Goal: Use online tool/utility

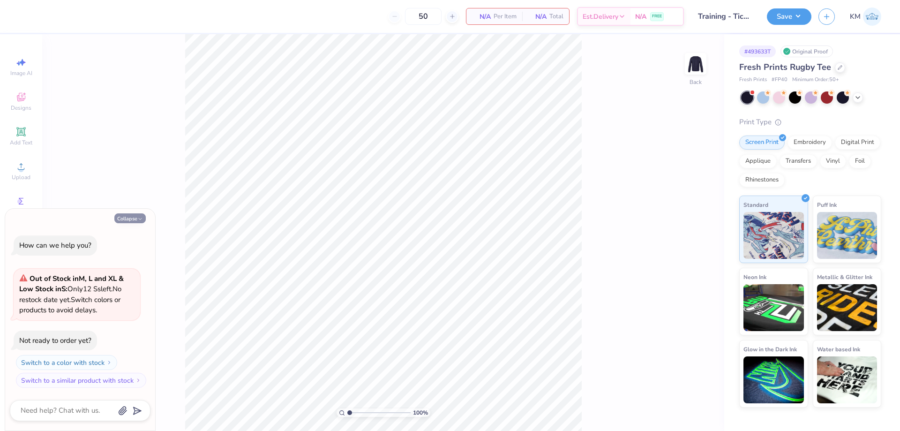
click at [135, 221] on button "Collapse" at bounding box center [129, 218] width 31 height 10
type textarea "x"
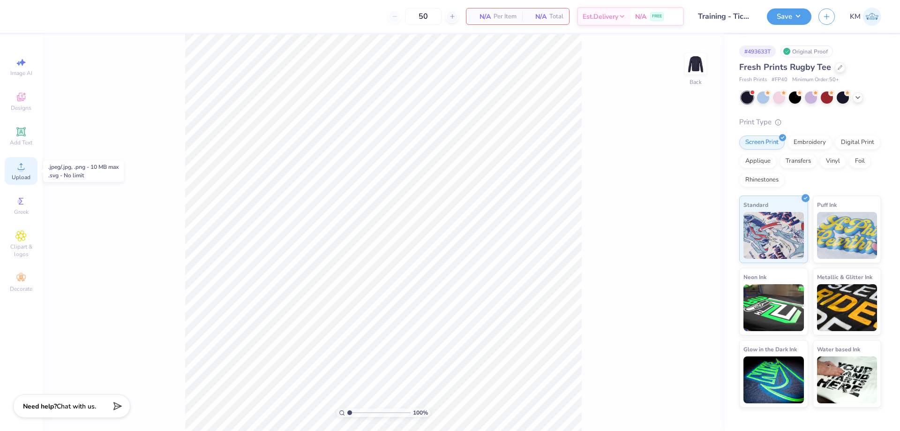
click at [25, 173] on span "Upload" at bounding box center [21, 176] width 19 height 7
click at [21, 137] on icon at bounding box center [20, 131] width 11 height 11
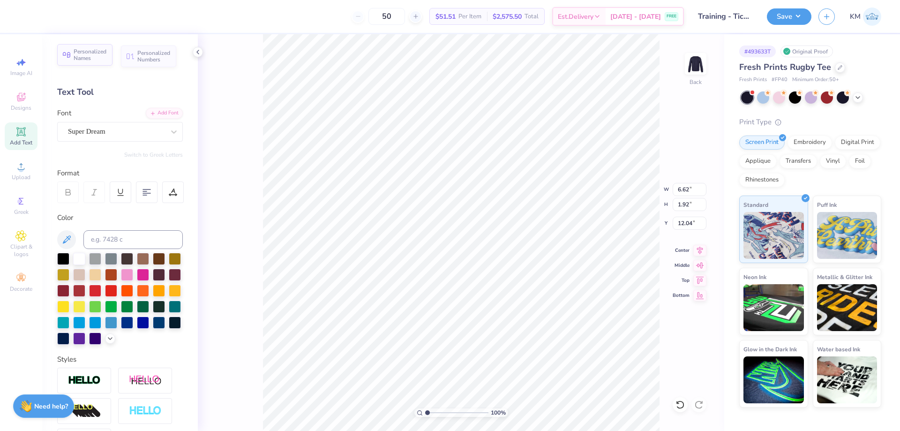
click at [97, 60] on span "Personalized Names" at bounding box center [90, 54] width 33 height 13
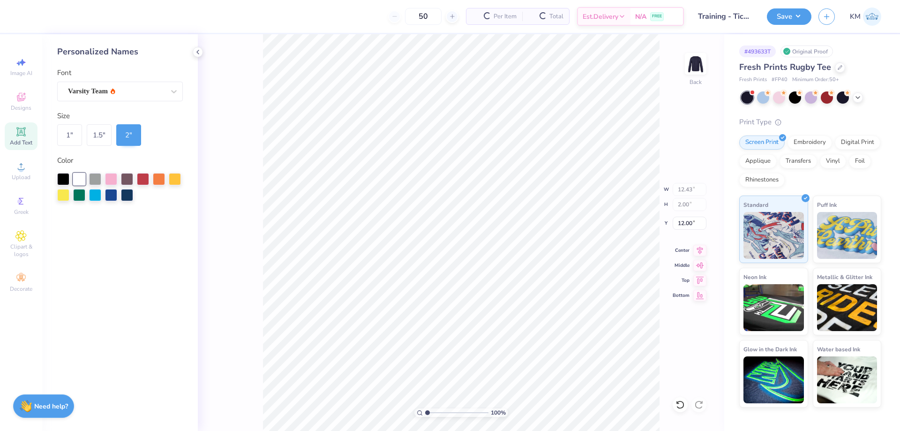
type input "12.43"
type input "2.00"
type input "12.00"
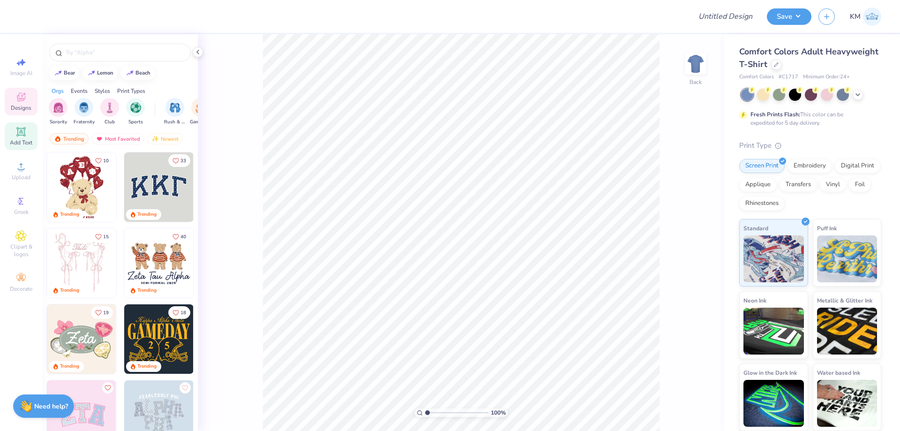
click at [18, 134] on icon at bounding box center [20, 131] width 7 height 7
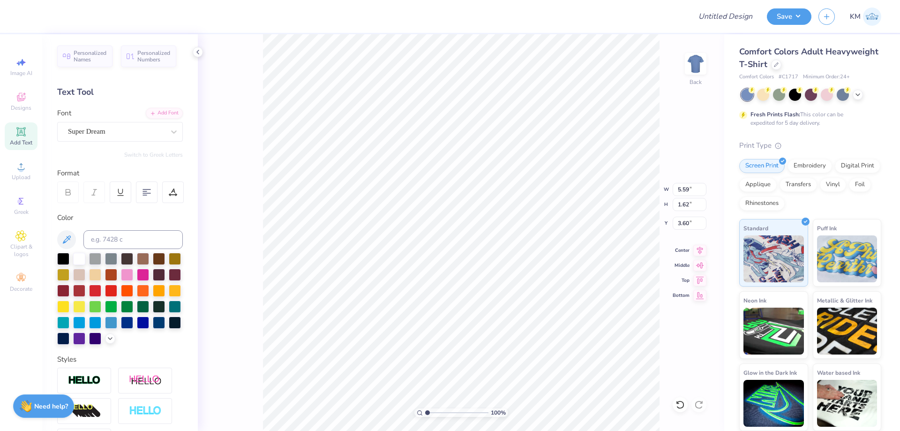
type input "3.60"
type textarea "ALPHA"
click at [116, 130] on div "Super Dream" at bounding box center [116, 131] width 98 height 15
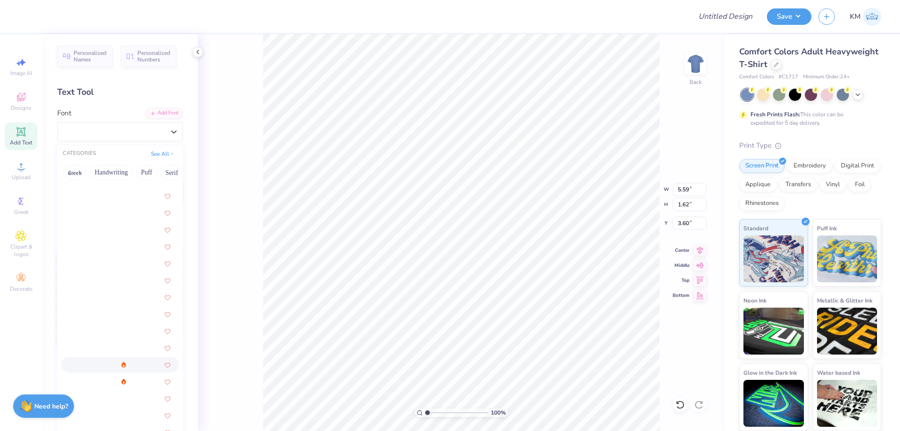
scroll to position [1125, 0]
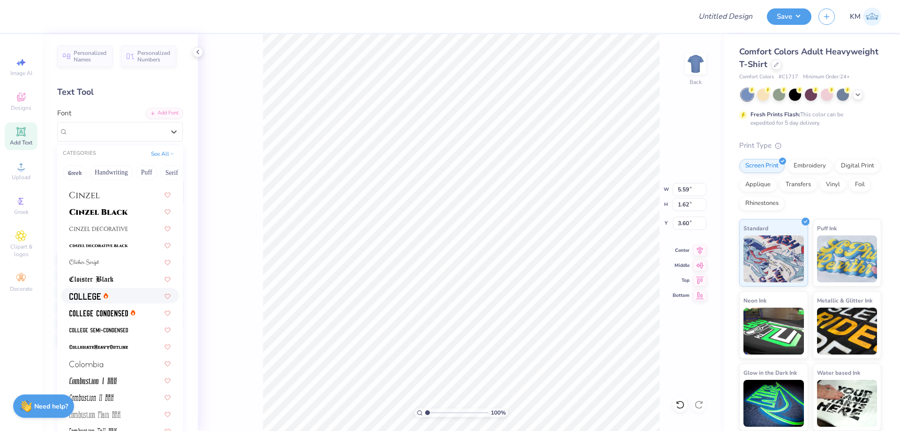
click at [111, 288] on div at bounding box center [120, 295] width 118 height 15
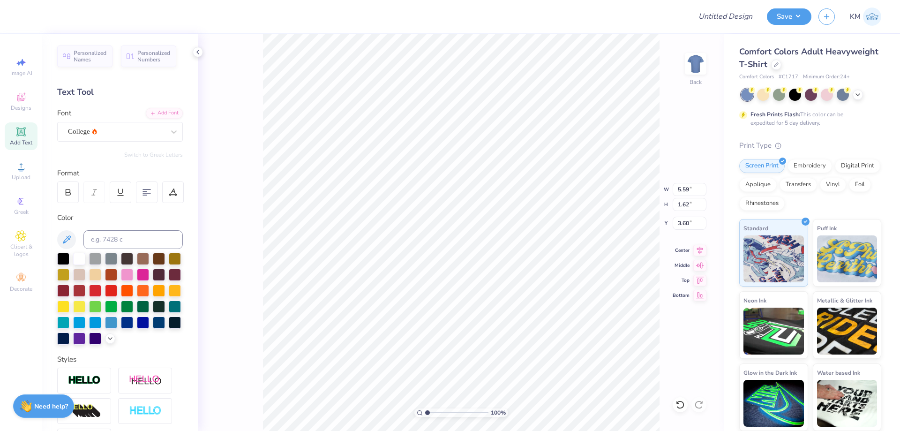
scroll to position [8, 2]
click at [103, 132] on div "College" at bounding box center [116, 131] width 98 height 15
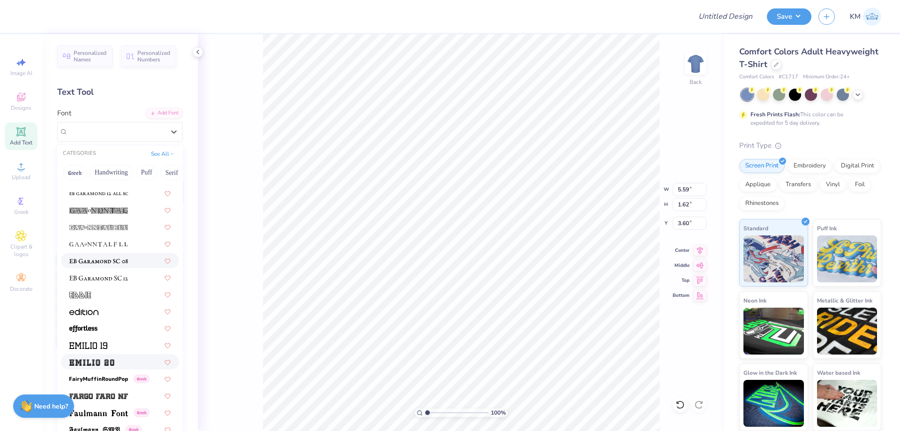
scroll to position [1875, 0]
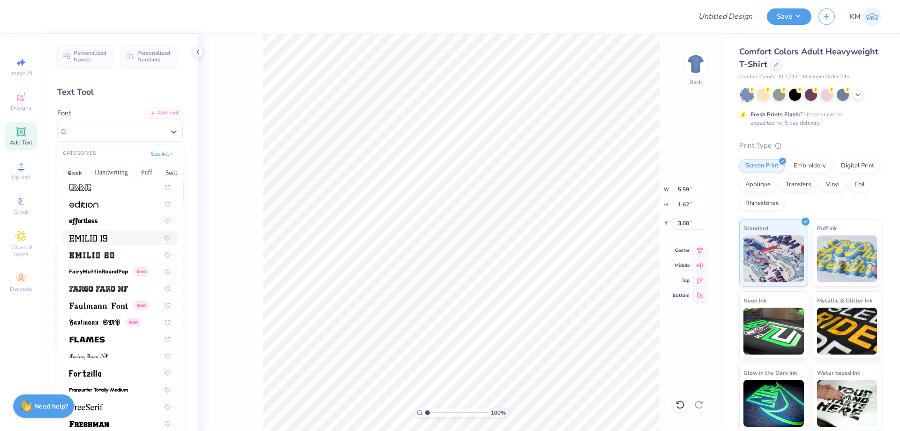
click at [108, 236] on div at bounding box center [119, 237] width 101 height 10
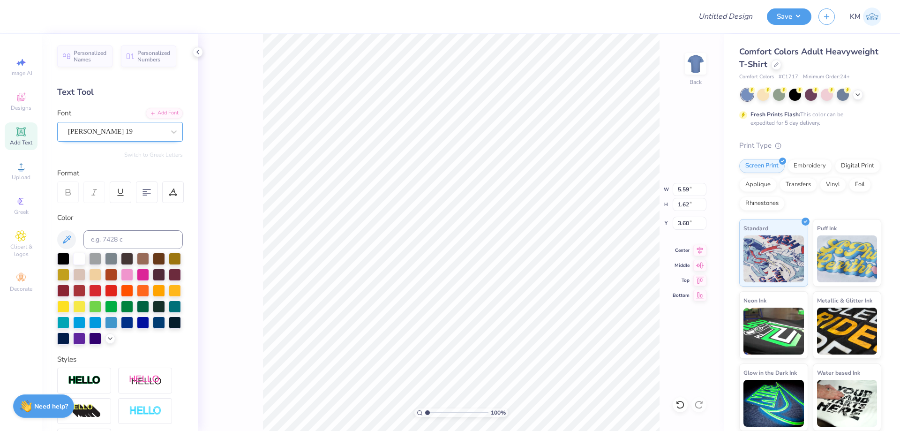
click at [106, 138] on div "[PERSON_NAME] 19" at bounding box center [116, 131] width 98 height 15
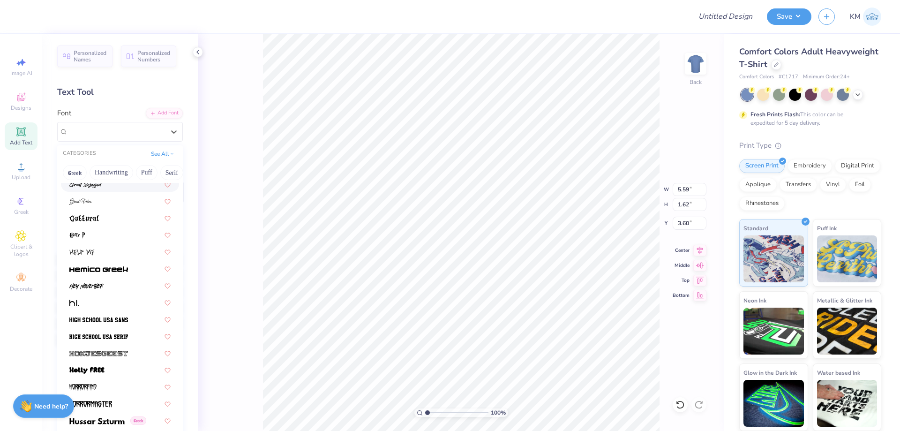
scroll to position [2250, 0]
click at [117, 317] on img at bounding box center [98, 318] width 59 height 7
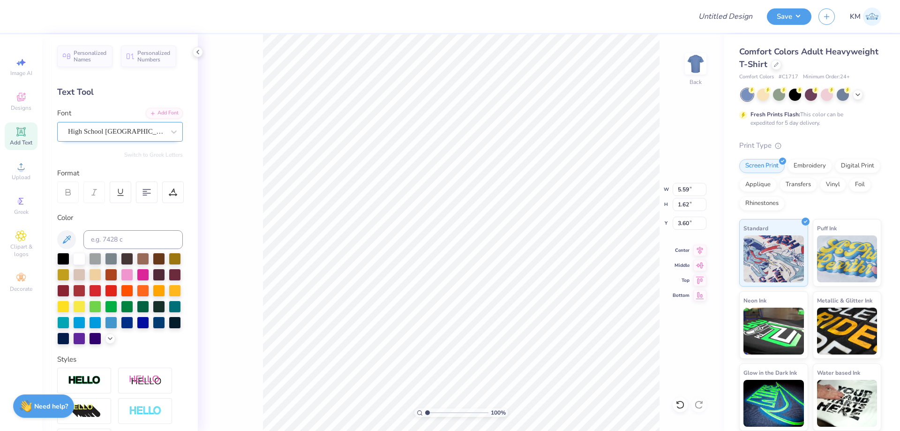
click at [106, 133] on div "High School [GEOGRAPHIC_DATA] Sans" at bounding box center [116, 131] width 98 height 15
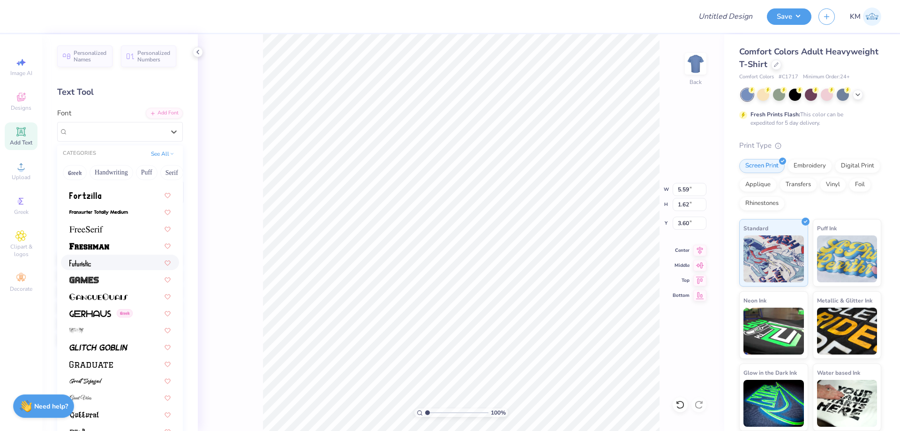
scroll to position [2109, 0]
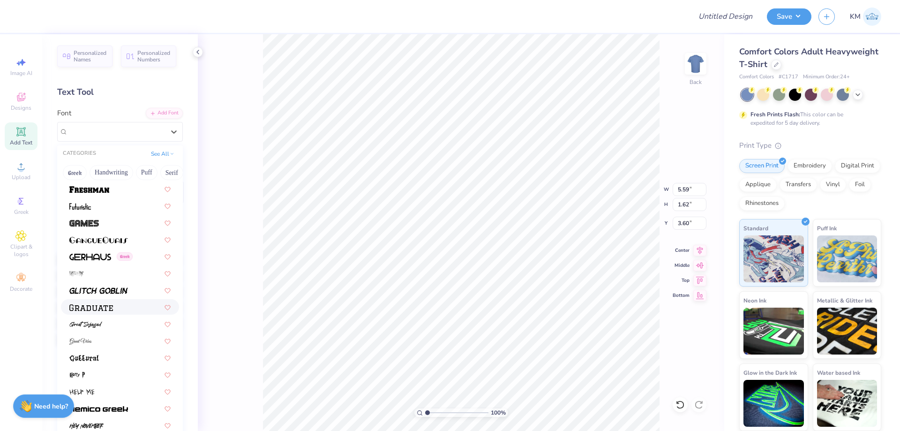
click at [116, 307] on div at bounding box center [119, 307] width 101 height 10
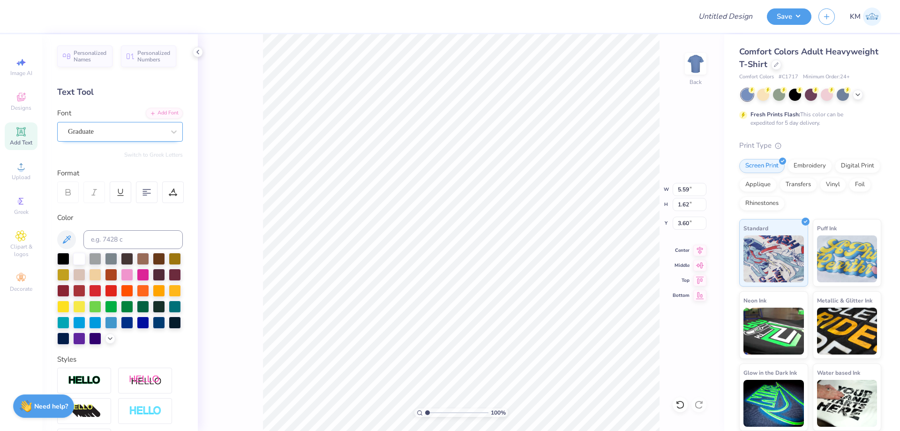
click at [120, 135] on div "Graduate" at bounding box center [116, 131] width 98 height 15
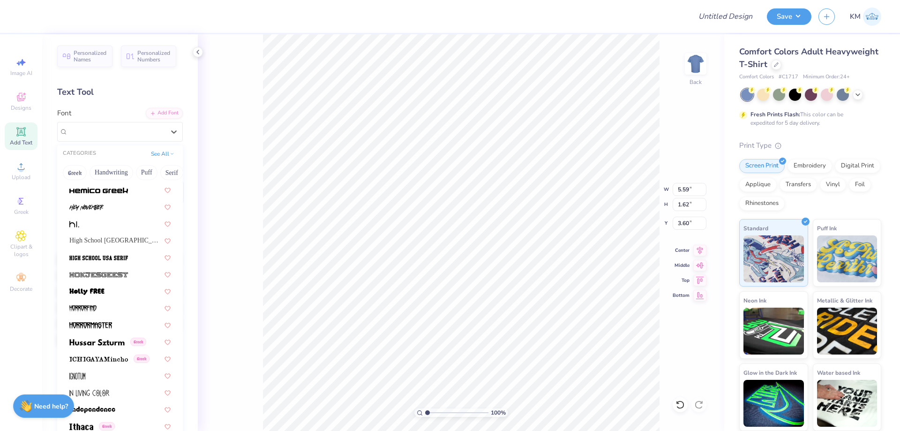
scroll to position [2437, 0]
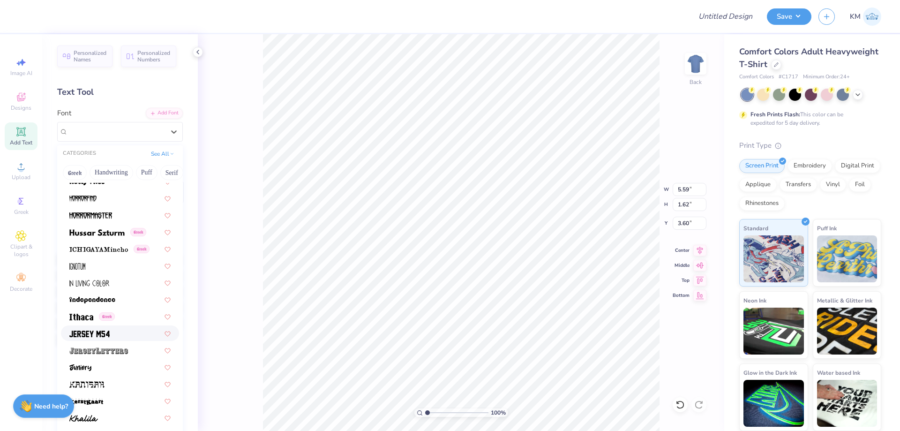
click at [104, 329] on span at bounding box center [89, 333] width 40 height 10
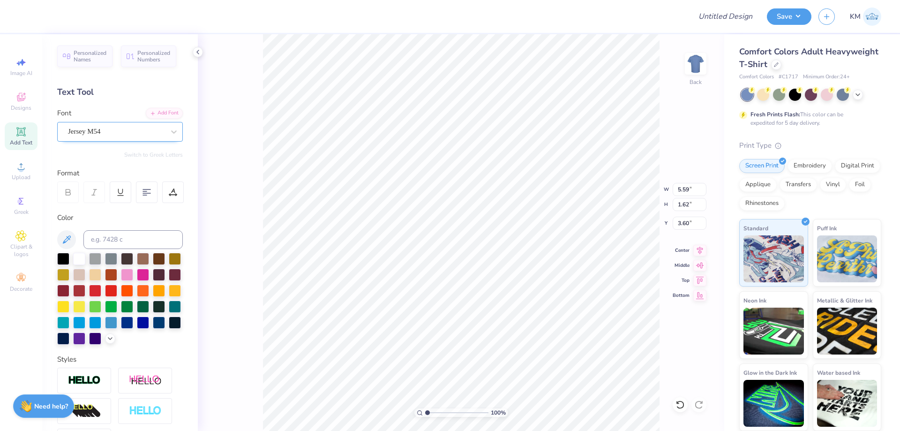
click at [116, 132] on div "Jersey M54" at bounding box center [116, 131] width 98 height 15
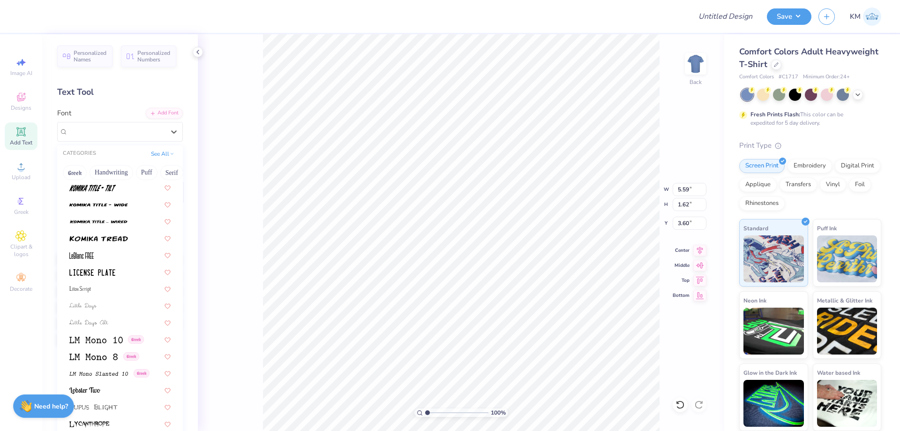
scroll to position [3046, 0]
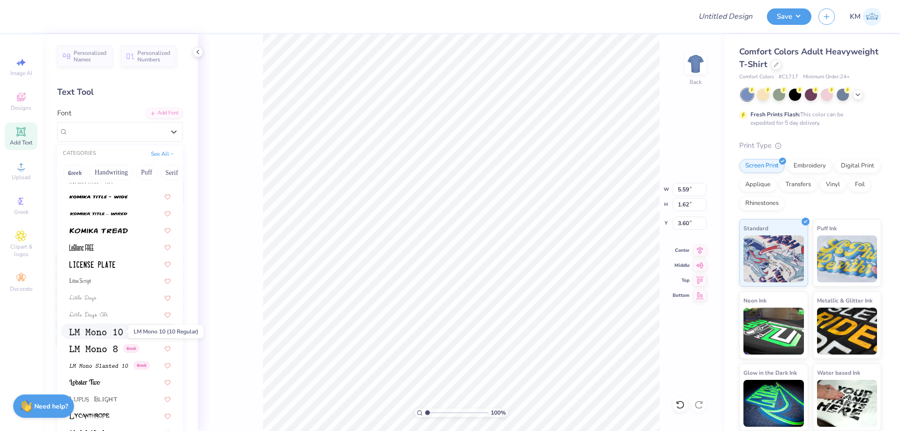
click at [95, 332] on img at bounding box center [95, 332] width 53 height 7
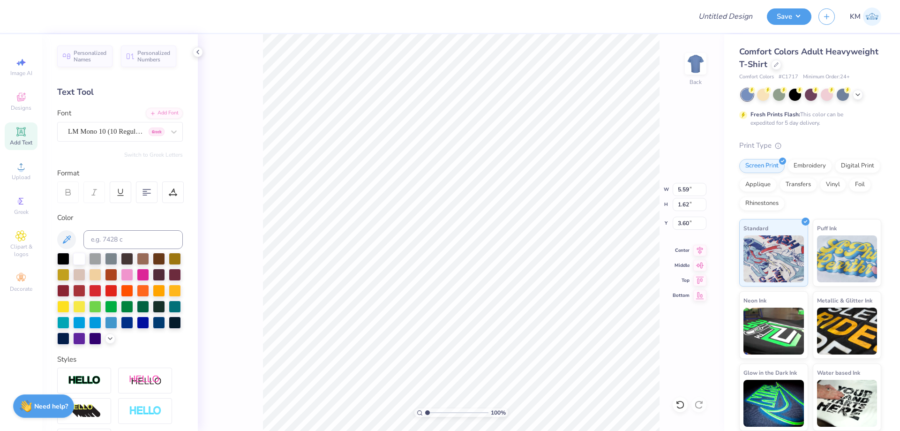
click at [134, 134] on div "LM Mono 10 (10 Regular) [DEMOGRAPHIC_DATA]" at bounding box center [116, 131] width 98 height 15
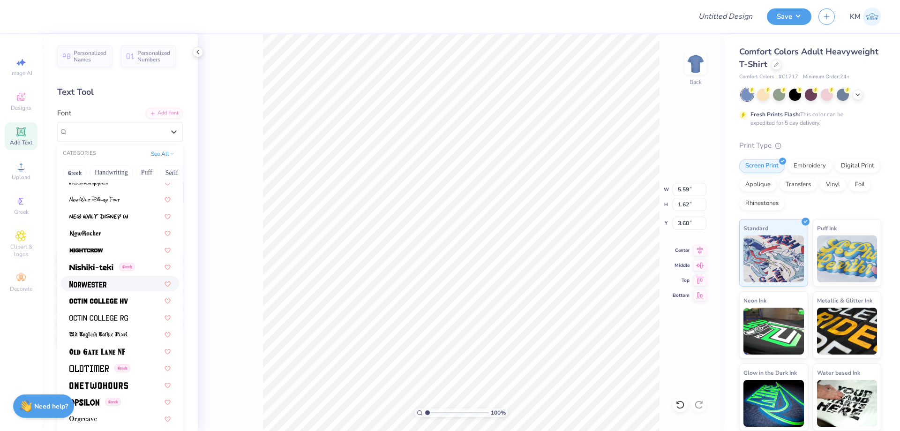
scroll to position [3605, 0]
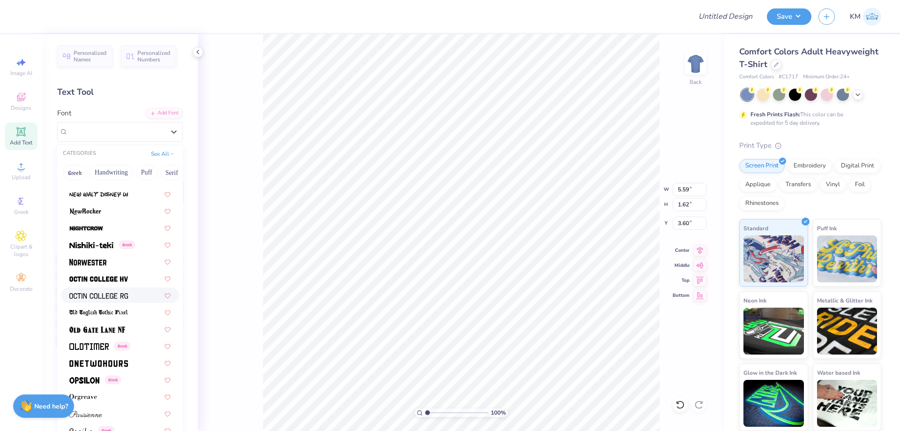
click at [120, 297] on img at bounding box center [98, 295] width 59 height 7
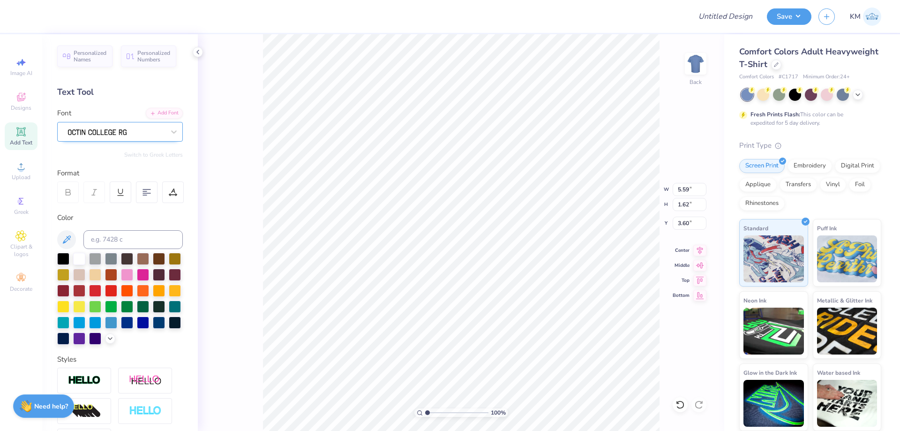
click at [134, 132] on div at bounding box center [116, 131] width 98 height 15
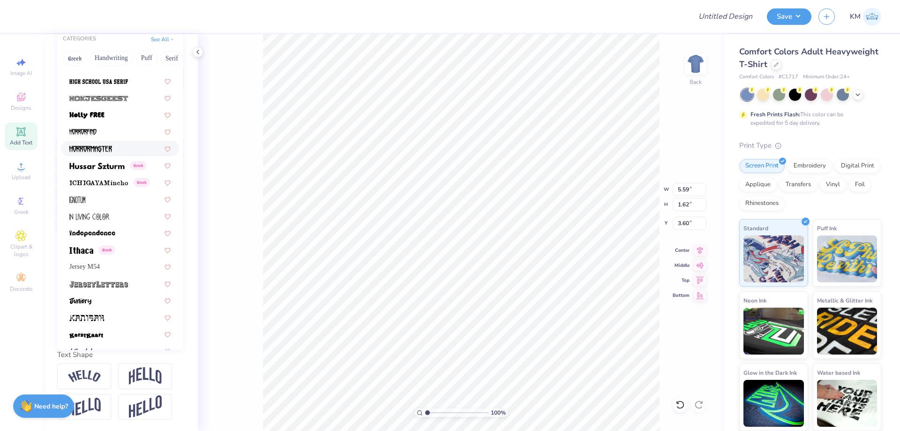
scroll to position [2399, 0]
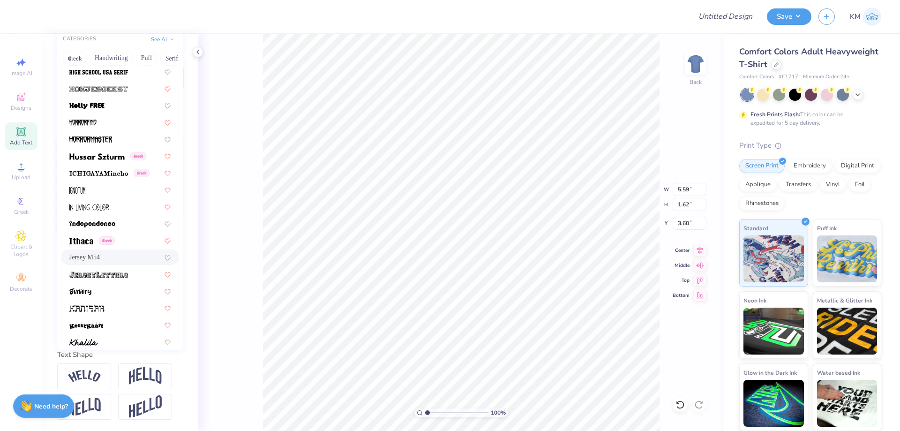
click at [126, 252] on div "Jersey M54" at bounding box center [119, 257] width 101 height 10
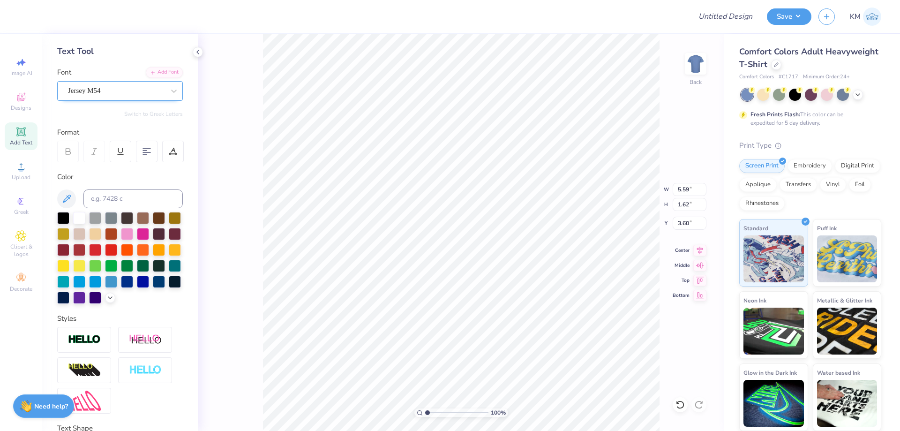
scroll to position [37, 0]
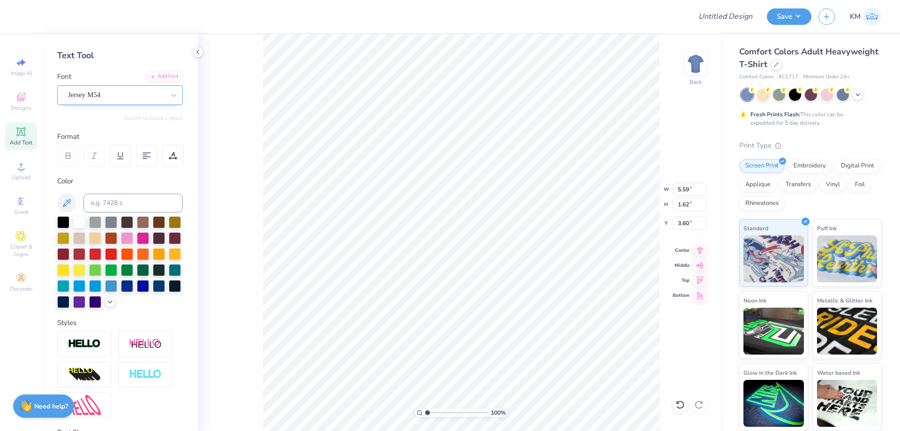
click at [153, 92] on div "Jersey M54" at bounding box center [116, 95] width 98 height 15
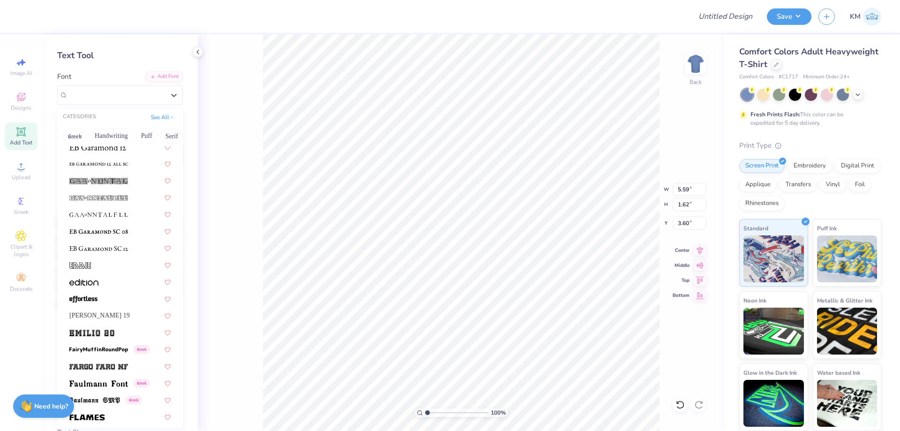
scroll to position [1875, 0]
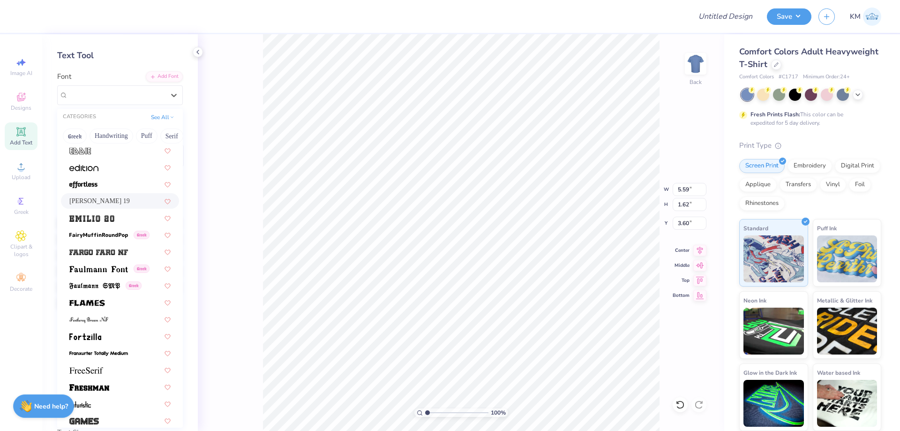
click at [125, 202] on div "[PERSON_NAME] 19" at bounding box center [119, 201] width 101 height 10
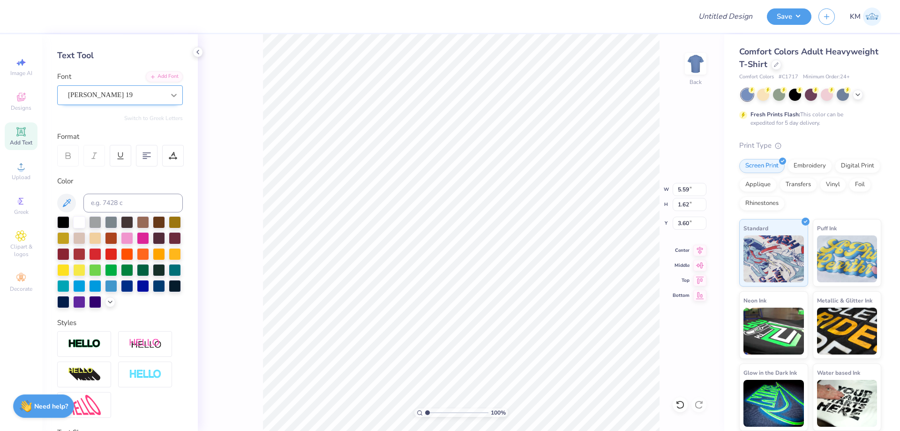
click at [165, 92] on div at bounding box center [173, 95] width 17 height 17
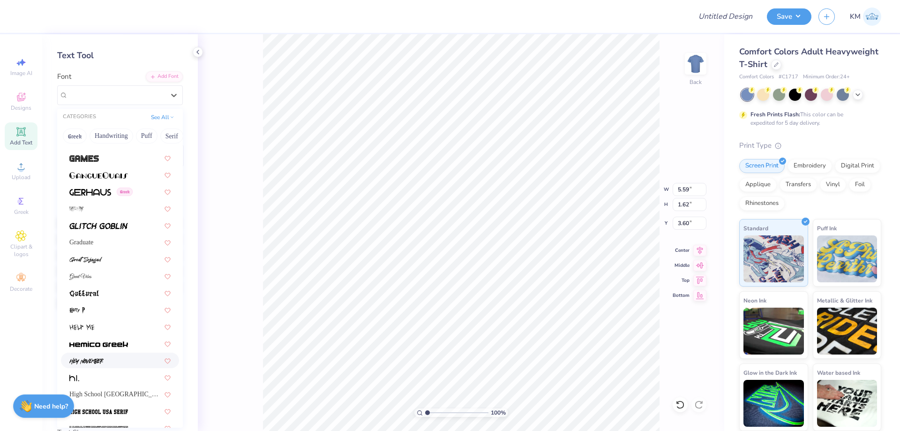
scroll to position [2136, 0]
click at [114, 244] on div "Graduate" at bounding box center [119, 243] width 101 height 10
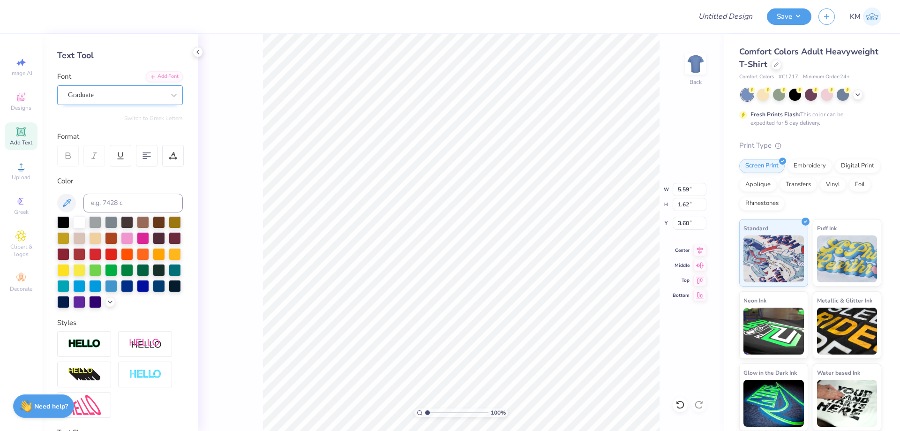
click at [124, 96] on div "Graduate" at bounding box center [116, 95] width 98 height 15
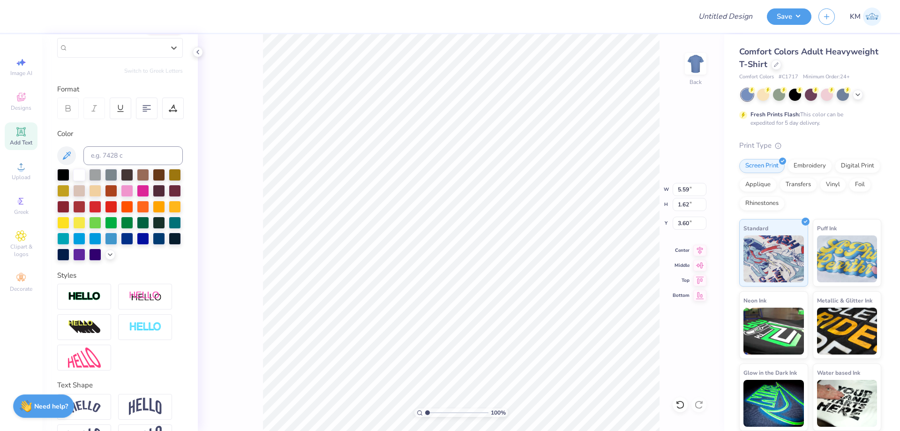
scroll to position [94, 0]
